Goal: Information Seeking & Learning: Learn about a topic

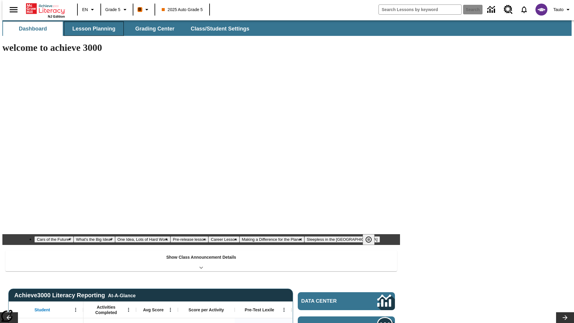
click at [91, 29] on span "Lesson Planning" at bounding box center [93, 28] width 43 height 7
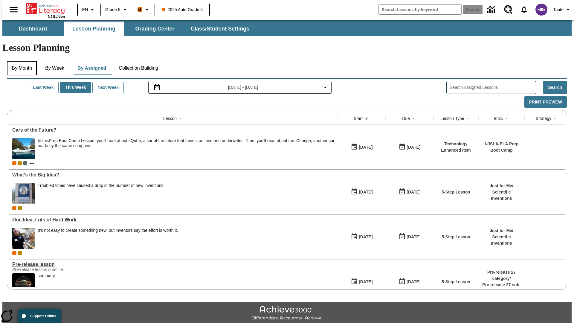
click at [20, 61] on button "By Month" at bounding box center [22, 68] width 30 height 14
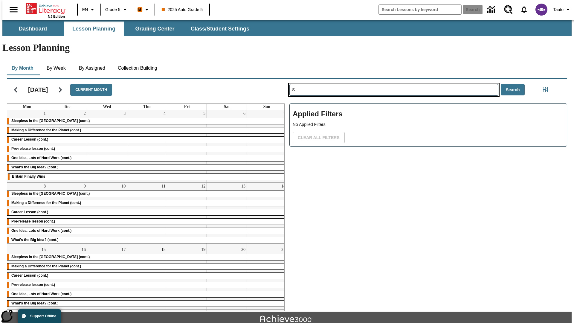
type input "S"
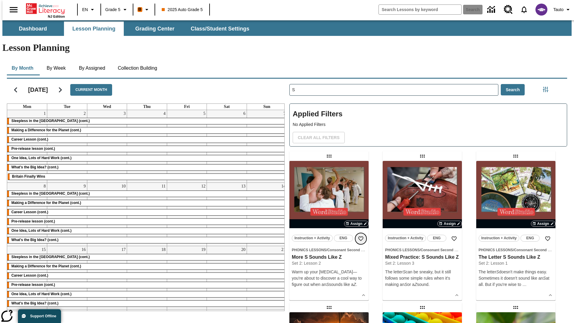
click at [361, 236] on icon "Add to Favorites" at bounding box center [361, 239] width 6 height 6
